Goal: Transaction & Acquisition: Book appointment/travel/reservation

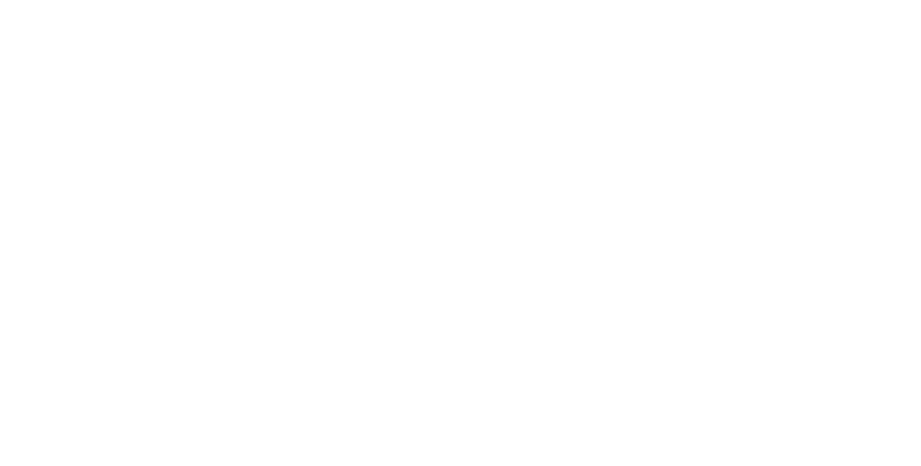
click at [327, 0] on html at bounding box center [460, 0] width 921 height 0
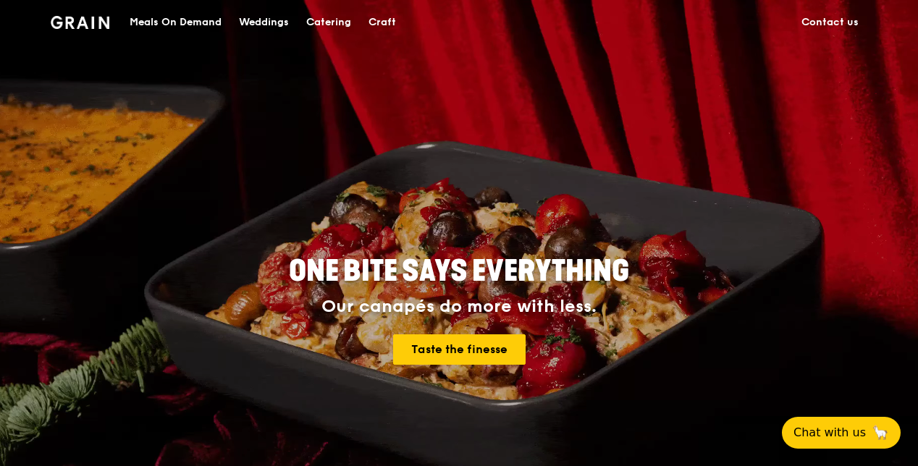
click at [327, 13] on div "Catering" at bounding box center [328, 22] width 45 height 43
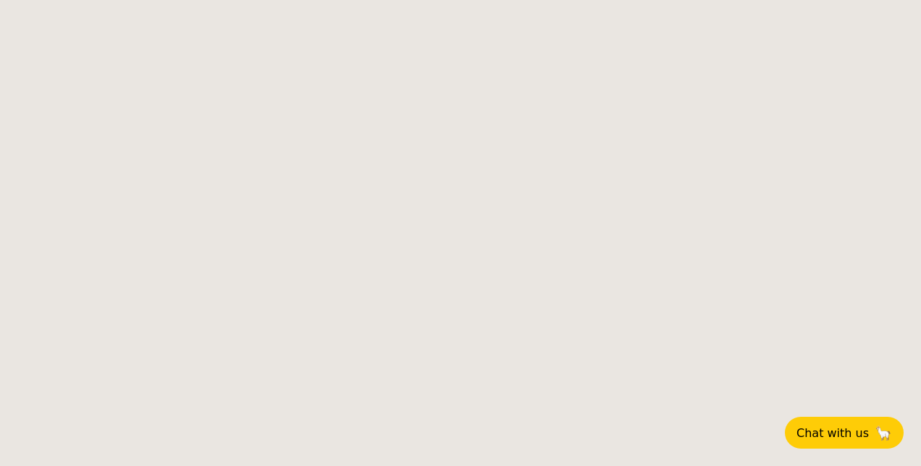
select select
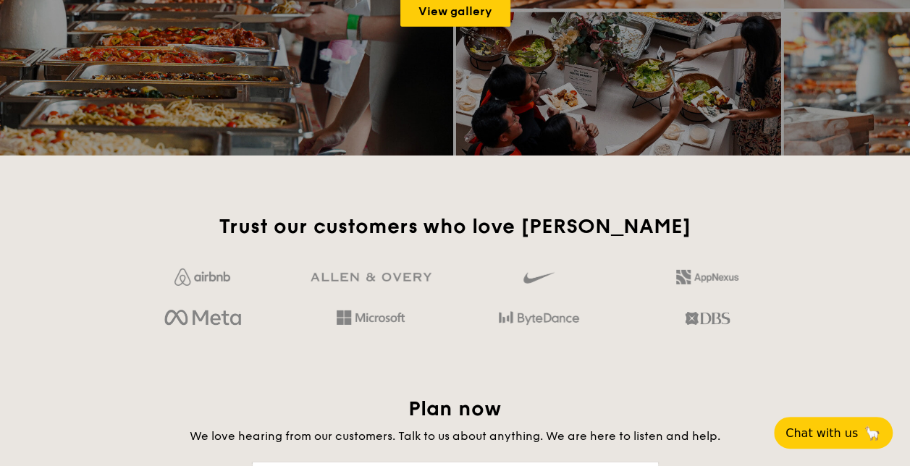
scroll to position [2118, 0]
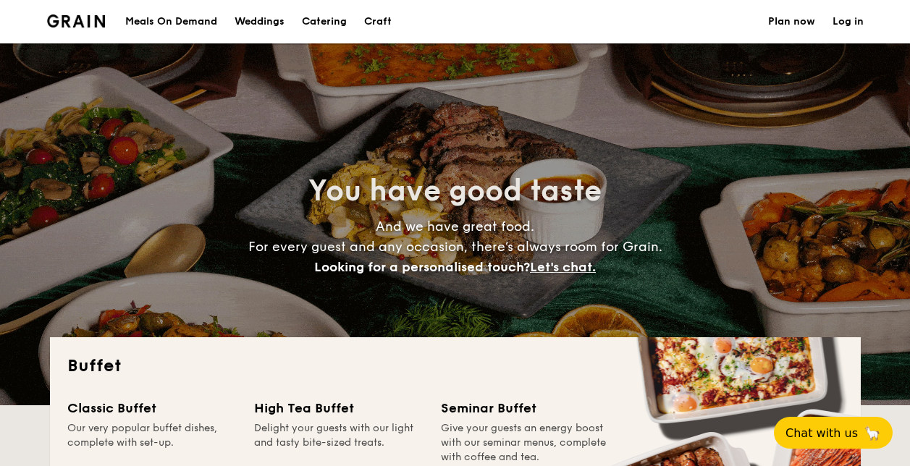
select select
